Goal: Find specific page/section: Find specific page/section

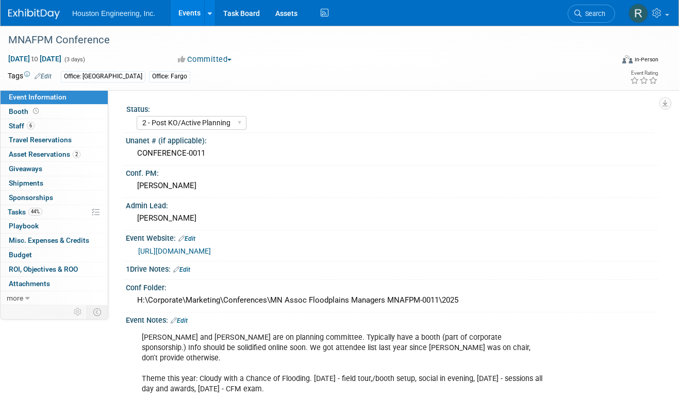
select select "2 - Post KO/Active Planning"
select select "Pending"
select select "Water Resources"
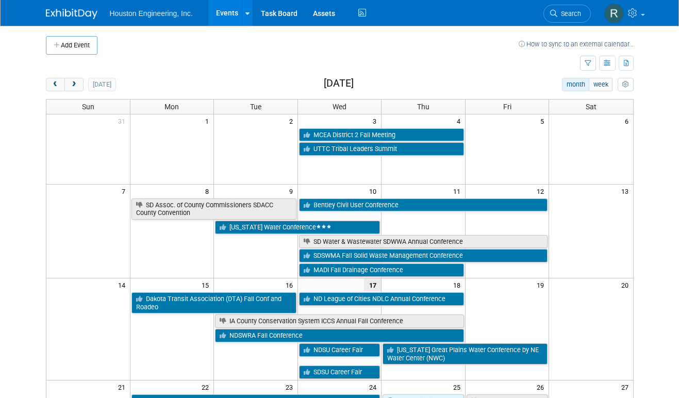
scroll to position [52, 0]
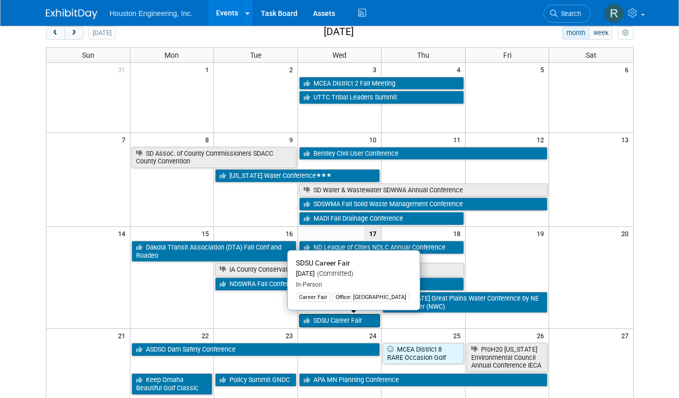
click at [346, 323] on link "SDSU Career Fair" at bounding box center [339, 320] width 81 height 13
